Goal: Information Seeking & Learning: Understand process/instructions

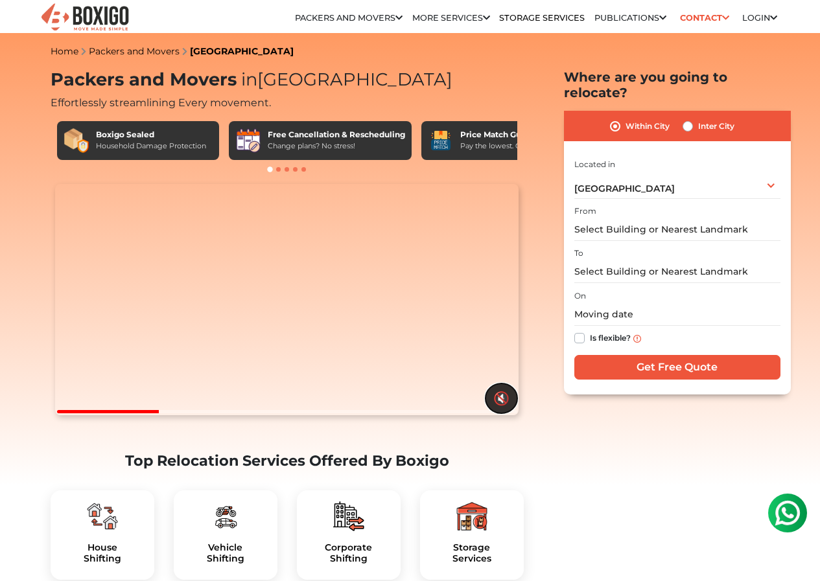
click at [502, 413] on button "🔇" at bounding box center [501, 399] width 32 height 30
drag, startPoint x: 187, startPoint y: 445, endPoint x: 89, endPoint y: 438, distance: 98.1
click at [91, 421] on div "Your browser does not support the video tag. 🔊" at bounding box center [287, 302] width 473 height 237
drag, startPoint x: 164, startPoint y: 453, endPoint x: 248, endPoint y: 458, distance: 83.8
click at [247, 458] on section "Your browser does not support the video tag. 🔊 Top Relocation Services Offered …" at bounding box center [287, 387] width 473 height 406
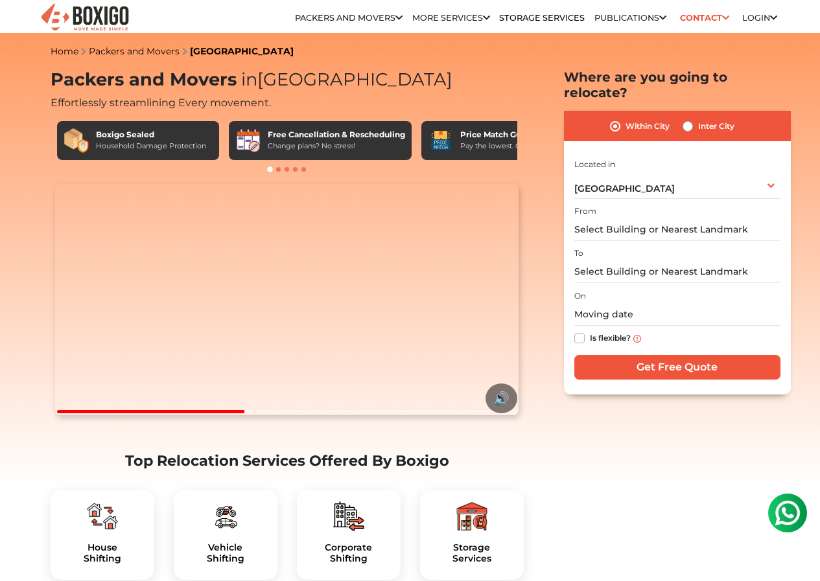
drag, startPoint x: 281, startPoint y: 447, endPoint x: 294, endPoint y: 443, distance: 13.5
click at [283, 413] on div at bounding box center [287, 411] width 460 height 3
click at [295, 416] on video "Your browser does not support the video tag." at bounding box center [286, 300] width 463 height 232
click at [320, 279] on video "Your browser does not support the video tag." at bounding box center [286, 300] width 463 height 232
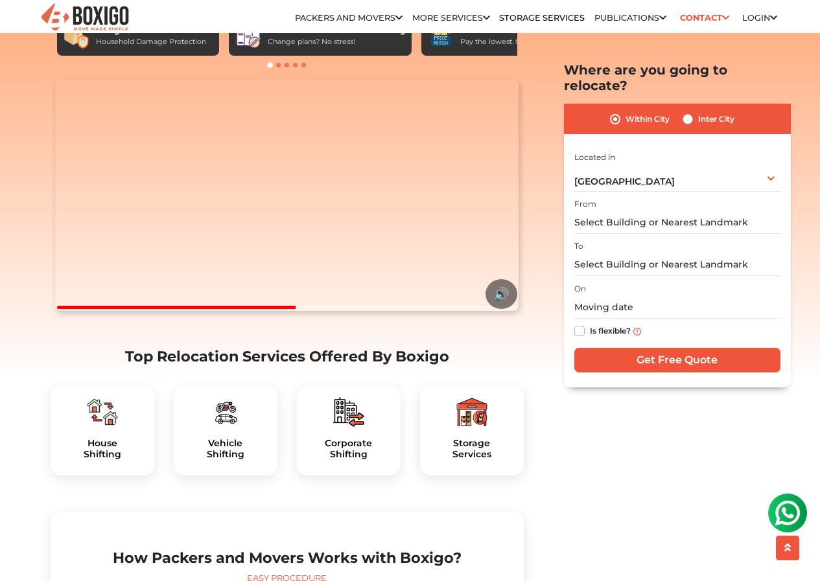
scroll to position [259, 0]
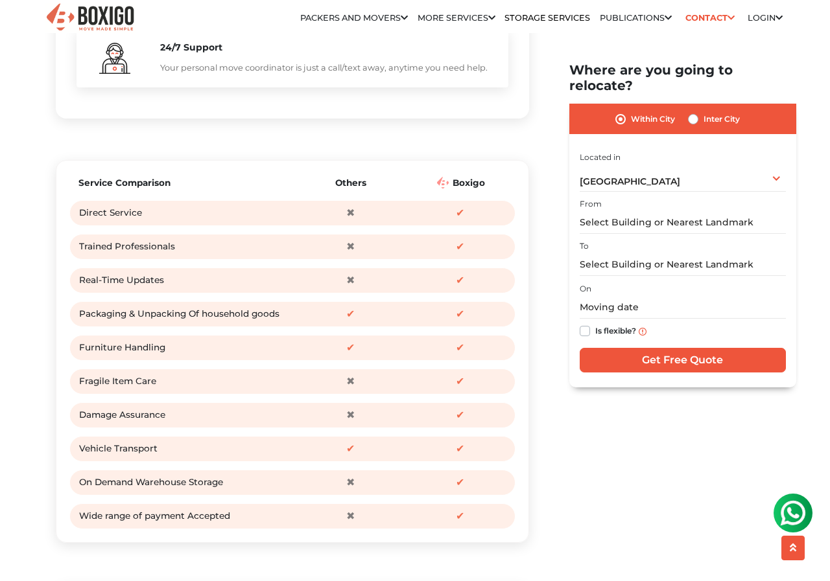
scroll to position [1490, 0]
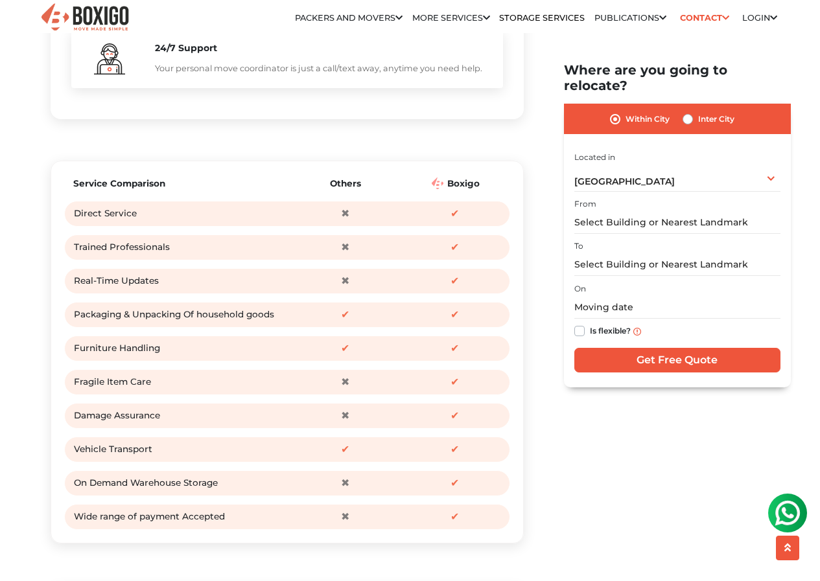
click at [345, 257] on span "✖" at bounding box center [344, 247] width 19 height 19
